Goal: Task Accomplishment & Management: Use online tool/utility

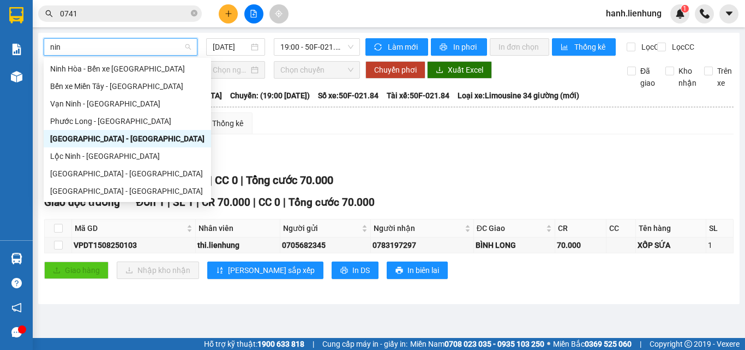
type input "ninh"
click at [122, 64] on div "Ninh Hòa - Bến xe [GEOGRAPHIC_DATA]" at bounding box center [127, 69] width 154 height 12
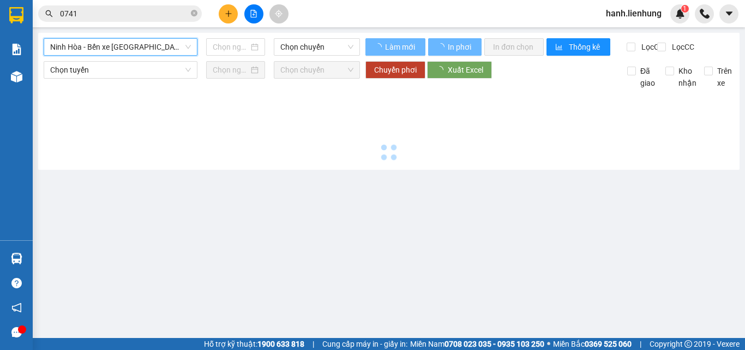
type input "[DATE]"
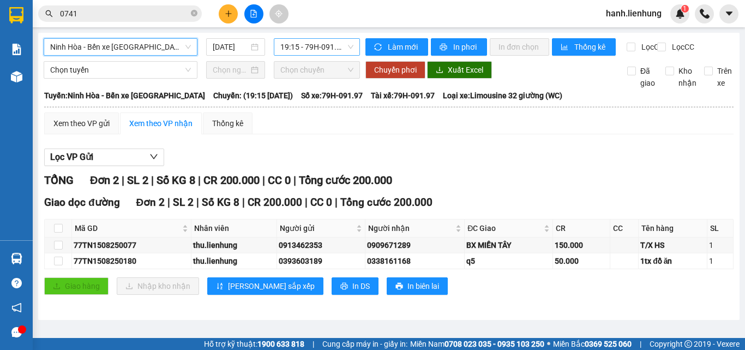
click at [334, 47] on span "19:15 - 79H-091.97" at bounding box center [316, 47] width 73 height 16
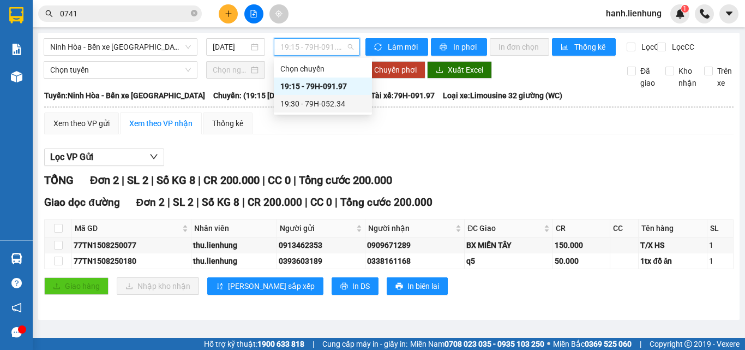
click at [465, 157] on div "Lọc VP Gửi TỔNG Đơn 2 | SL 2 | Số KG 8 | CR 200.000 | CC 0 | Tổng cước 200.000…" at bounding box center [388, 225] width 689 height 165
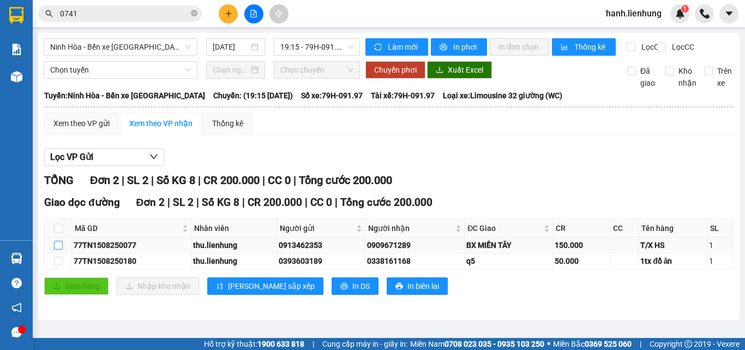
click at [56, 249] on input "checkbox" at bounding box center [58, 245] width 9 height 9
checkbox input "true"
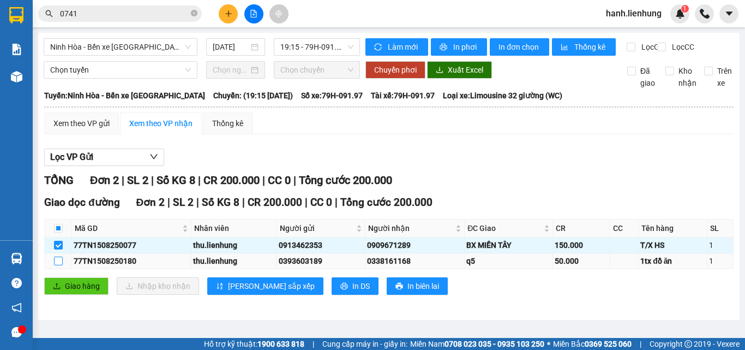
click at [55, 265] on input "checkbox" at bounding box center [58, 260] width 9 height 9
checkbox input "true"
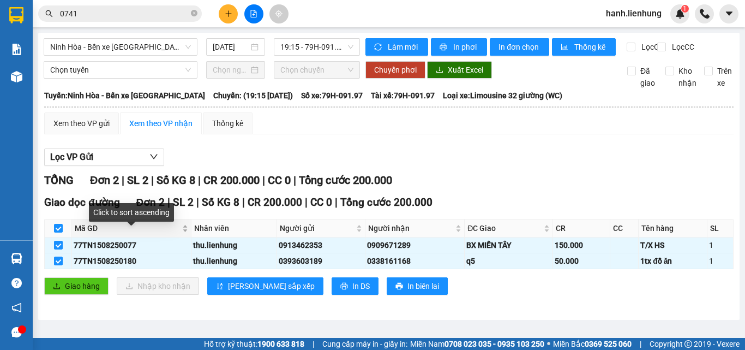
click at [76, 234] on span "Mã GD" at bounding box center [127, 228] width 105 height 12
click at [63, 237] on th at bounding box center [58, 228] width 27 height 18
click at [57, 232] on input "checkbox" at bounding box center [58, 228] width 9 height 9
checkbox input "false"
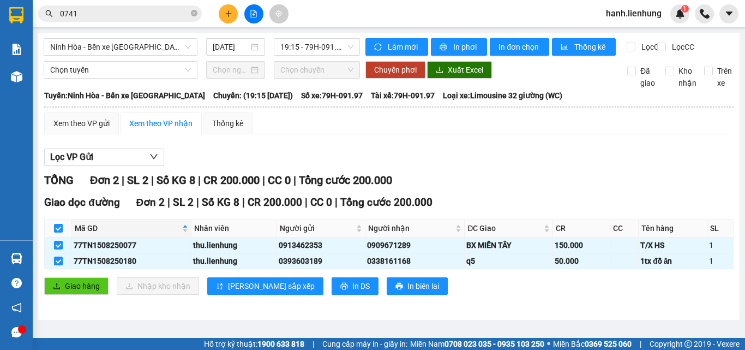
checkbox input "false"
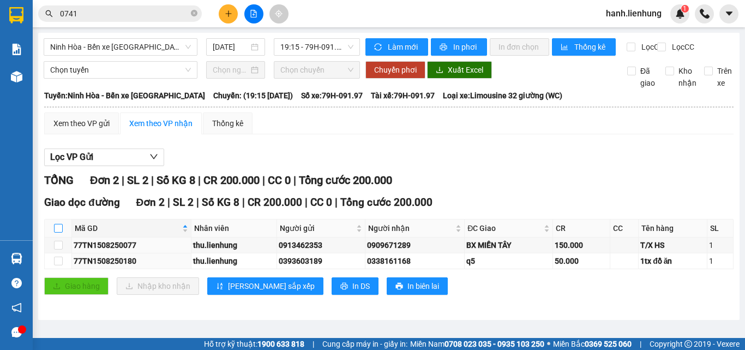
click at [57, 232] on input "checkbox" at bounding box center [58, 228] width 9 height 9
checkbox input "true"
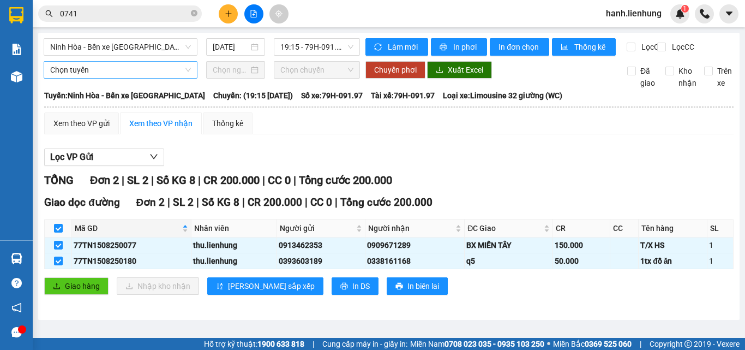
click at [175, 78] on span "Chọn tuyến" at bounding box center [120, 70] width 141 height 16
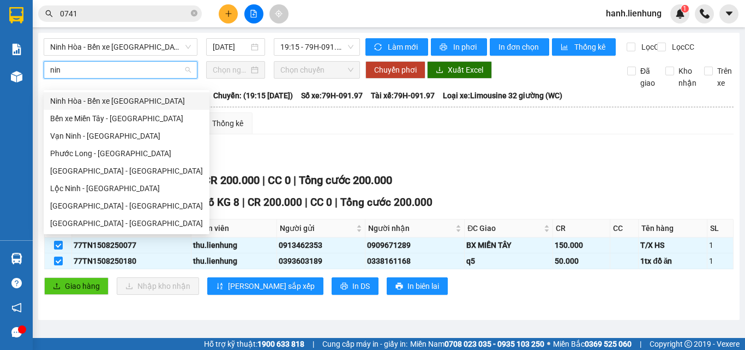
type input "nin"
click at [382, 134] on div "Xem theo VP gửi Xem theo VP nhận Thống kê" at bounding box center [388, 123] width 689 height 22
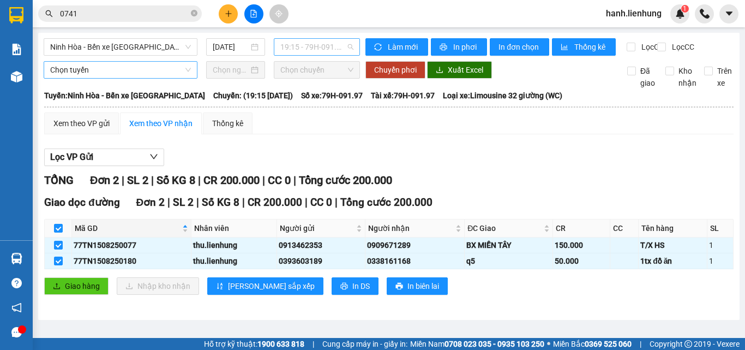
click at [326, 44] on span "19:15 - 79H-091.97" at bounding box center [316, 47] width 73 height 16
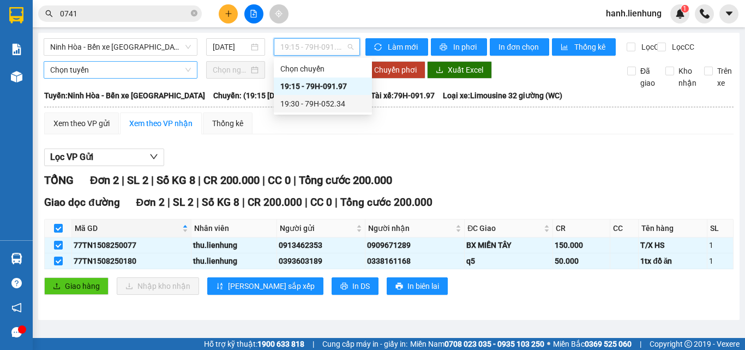
click at [336, 100] on div "19:30 - 79H-052.34" at bounding box center [322, 104] width 85 height 12
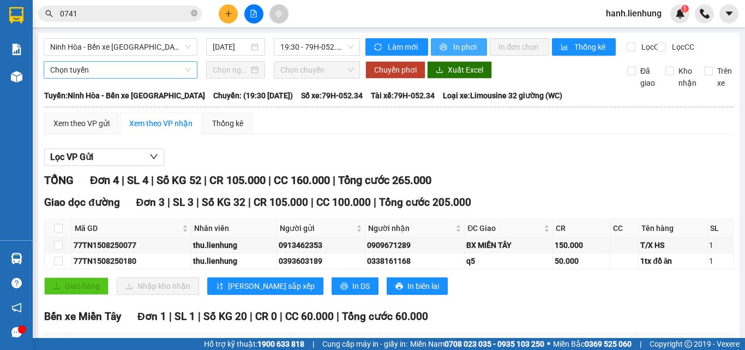
click at [465, 41] on span "In phơi" at bounding box center [465, 47] width 25 height 12
click at [404, 46] on span "Làm mới" at bounding box center [404, 47] width 32 height 12
click at [309, 47] on span "19:30 - 79H-052.34" at bounding box center [316, 47] width 73 height 16
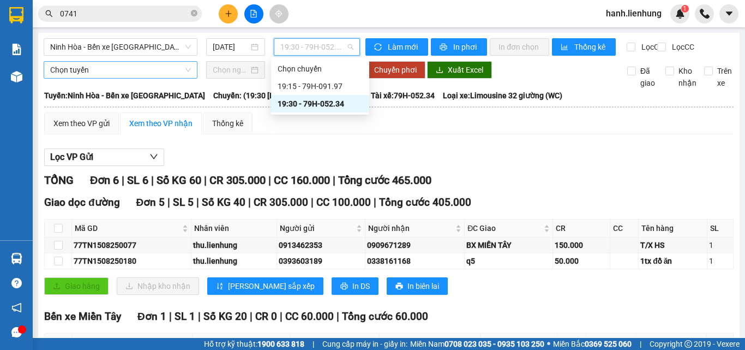
click at [341, 98] on div "19:30 - 79H-052.34" at bounding box center [320, 104] width 85 height 12
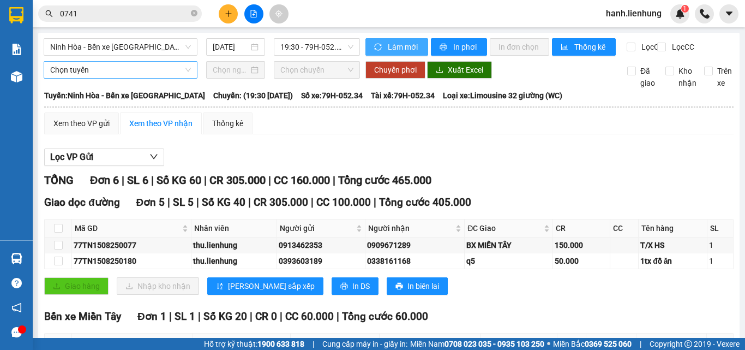
click at [396, 43] on span "Làm mới" at bounding box center [404, 47] width 32 height 12
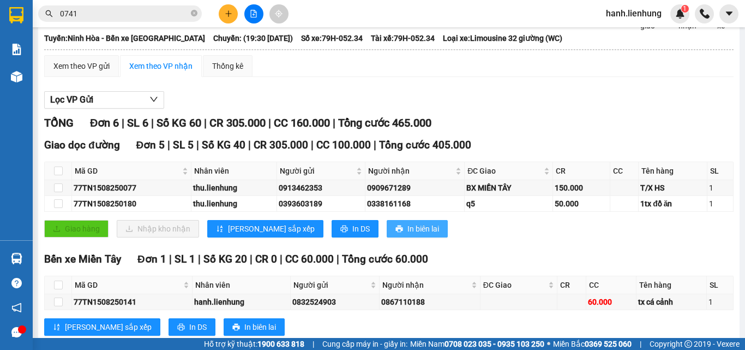
scroll to position [95, 0]
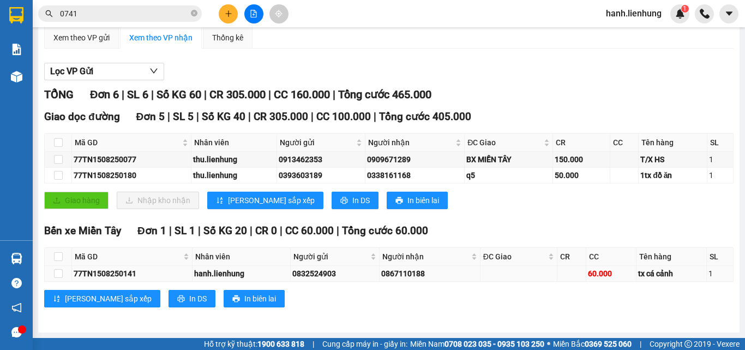
click at [357, 270] on div "0832524903" at bounding box center [334, 273] width 85 height 12
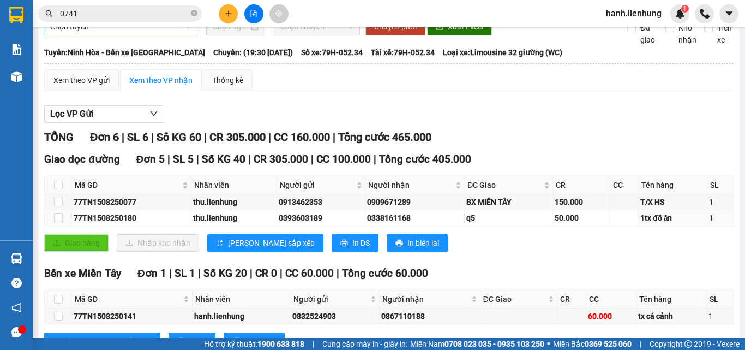
scroll to position [0, 0]
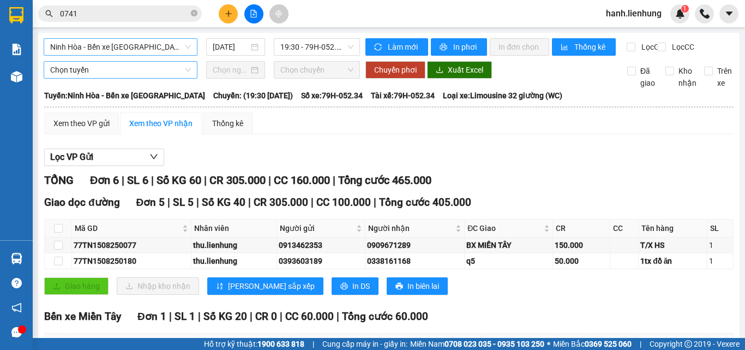
click at [107, 45] on span "Ninh Hòa - Bến xe [GEOGRAPHIC_DATA]" at bounding box center [120, 47] width 141 height 16
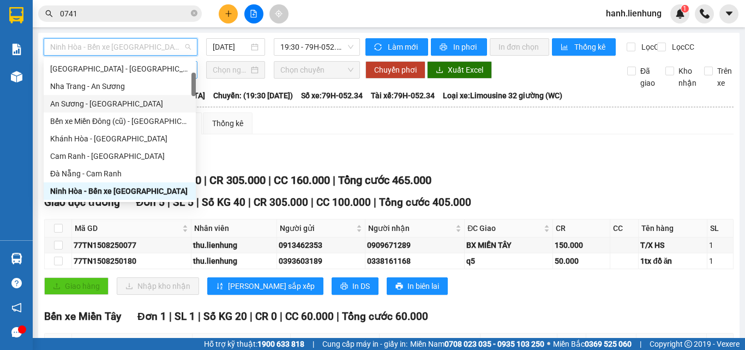
click at [137, 98] on div "An Sương - [GEOGRAPHIC_DATA]" at bounding box center [119, 104] width 139 height 12
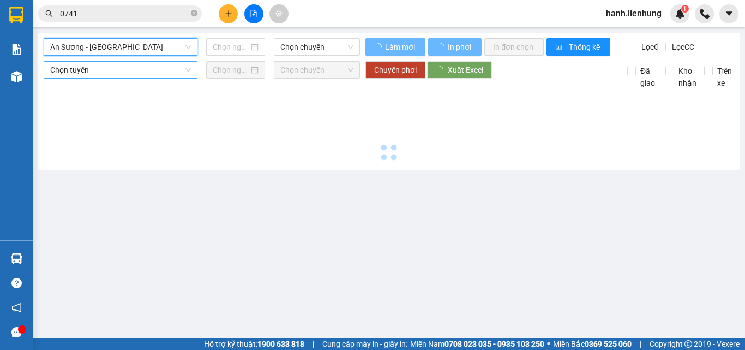
type input "[DATE]"
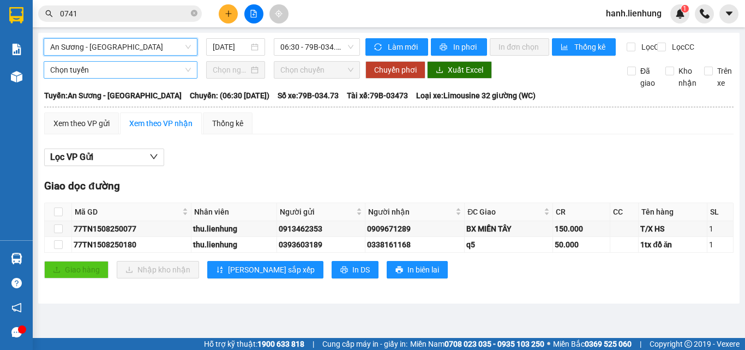
click at [139, 43] on span "An Sương - [GEOGRAPHIC_DATA]" at bounding box center [120, 47] width 141 height 16
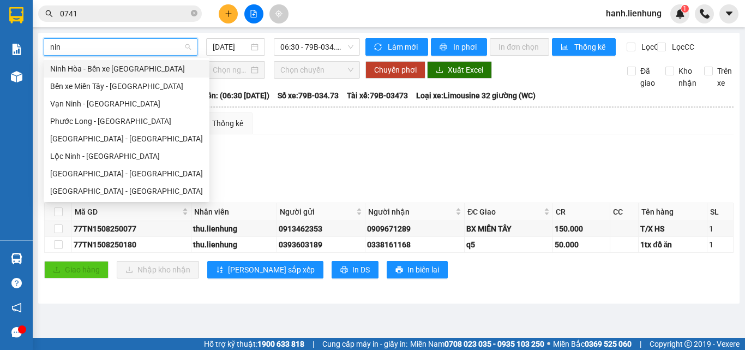
type input "ninh"
click at [138, 65] on div "Ninh Hòa - Bến xe [GEOGRAPHIC_DATA]" at bounding box center [126, 69] width 153 height 12
type input "[DATE]"
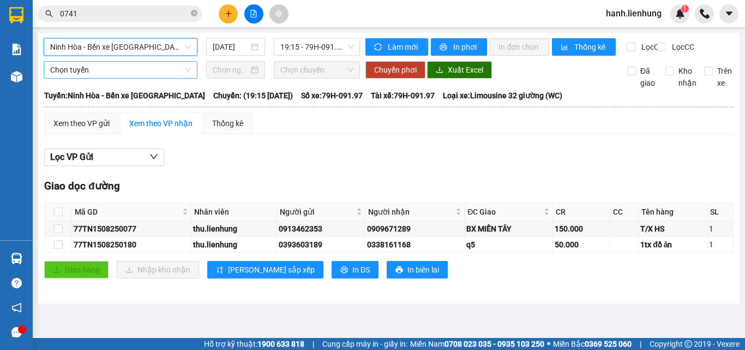
click at [319, 56] on div "[GEOGRAPHIC_DATA] - Bến xe Miền [GEOGRAPHIC_DATA] - Bến xe [GEOGRAPHIC_DATA] [D…" at bounding box center [202, 46] width 316 height 17
click at [319, 42] on span "19:15 - 79H-091.97" at bounding box center [316, 47] width 73 height 16
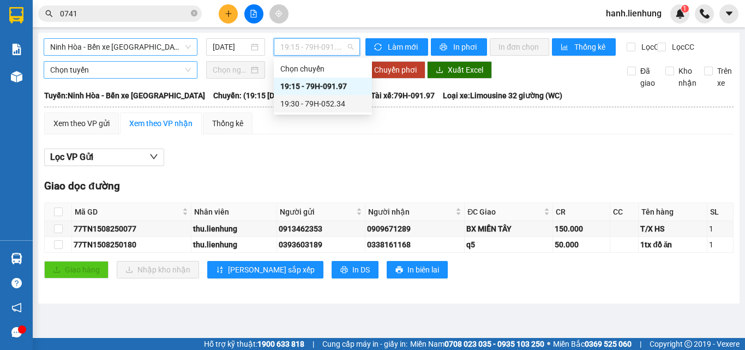
click at [344, 99] on div "19:30 - 79H-052.34" at bounding box center [322, 104] width 85 height 12
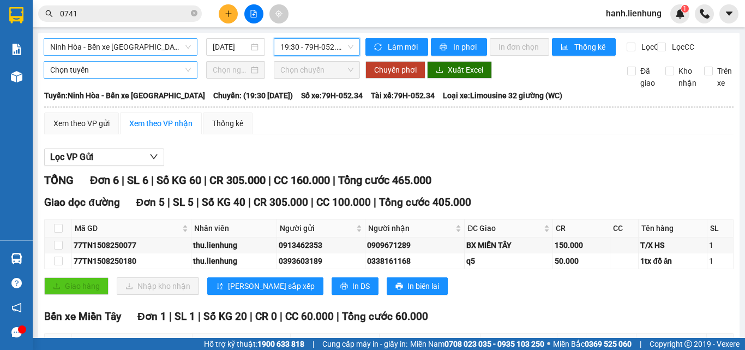
scroll to position [95, 0]
